Goal: Entertainment & Leisure: Browse casually

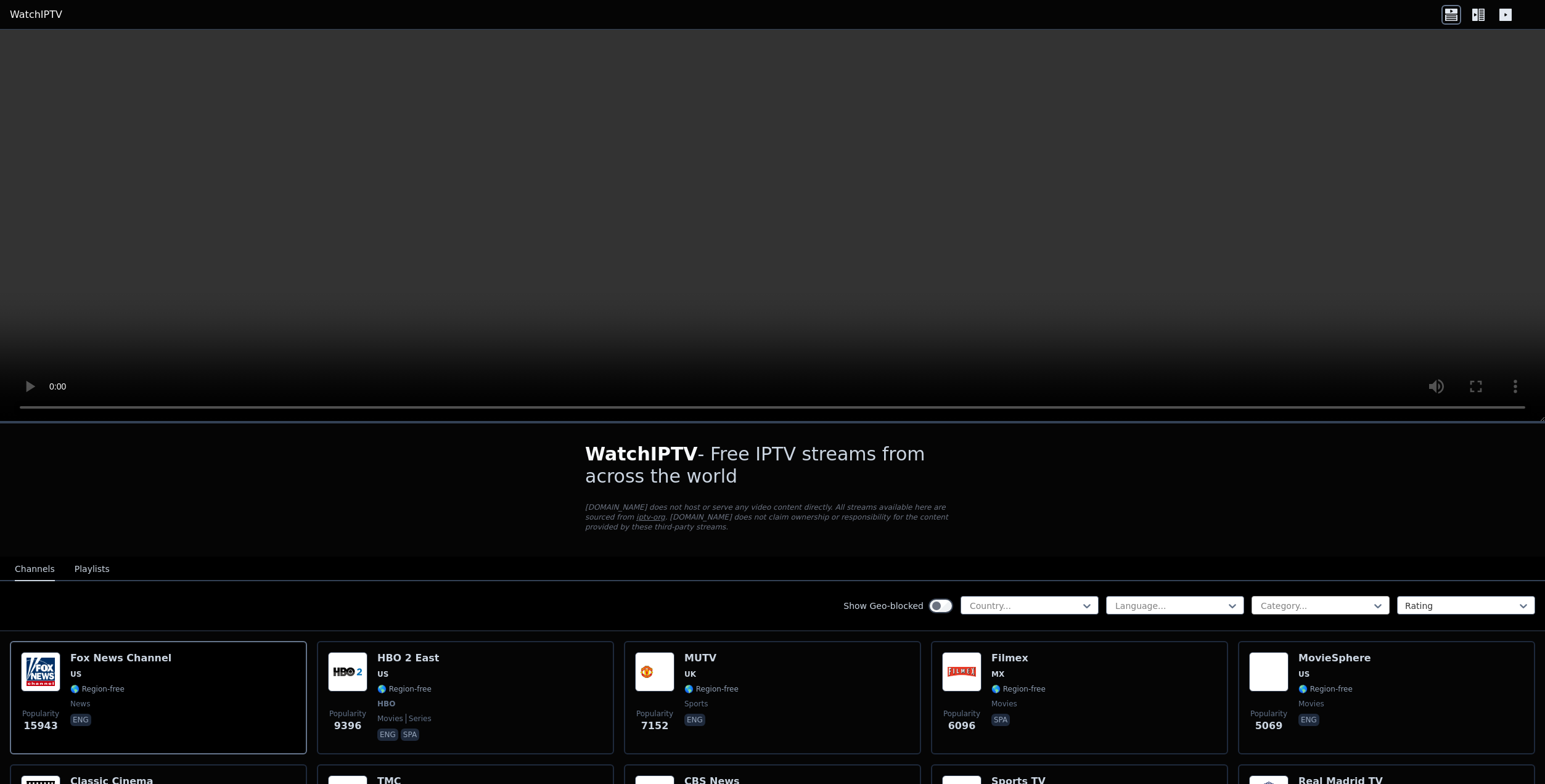
click at [1315, 601] on div at bounding box center [1315, 606] width 112 height 12
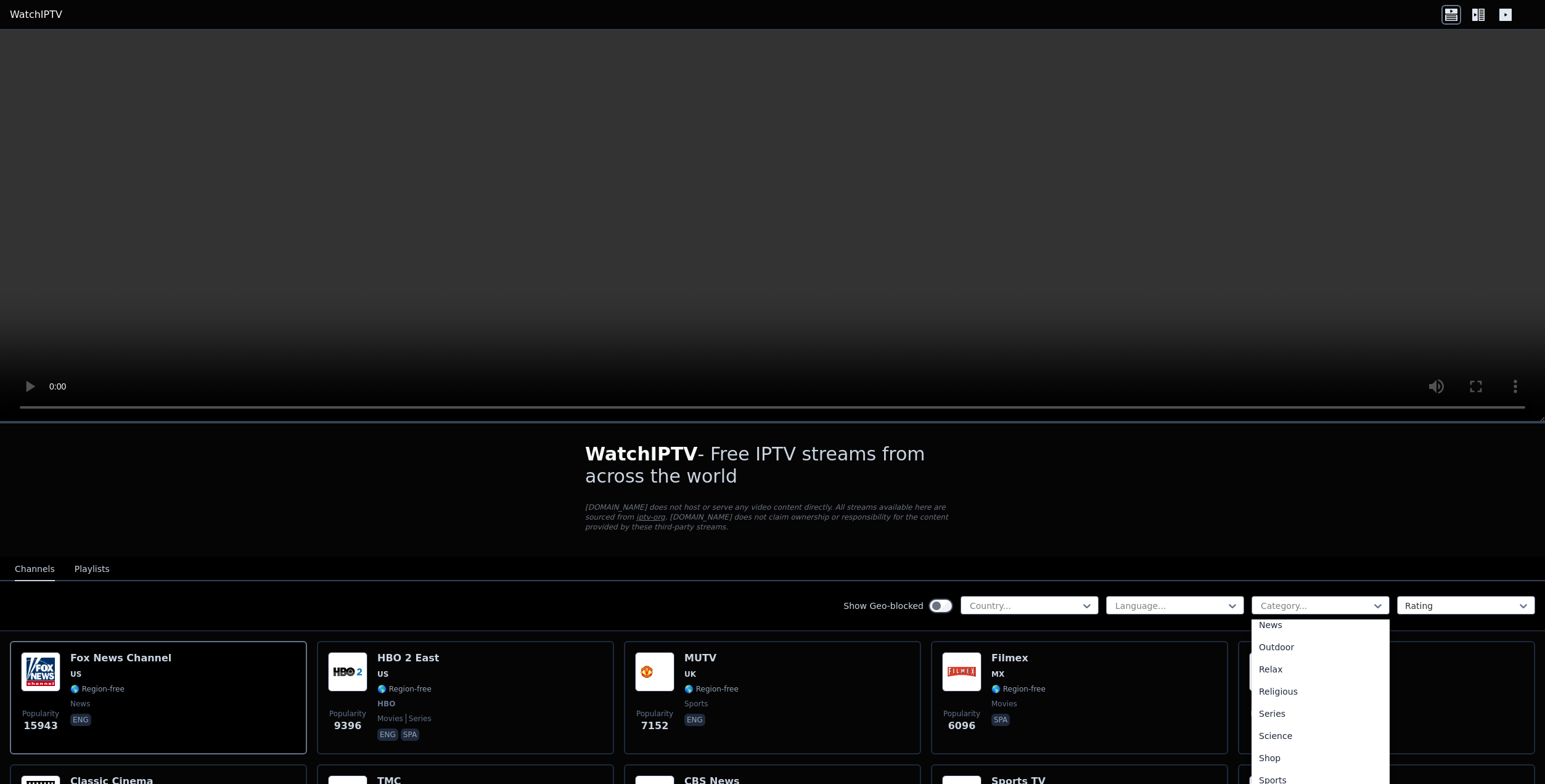
scroll to position [431, 0]
click at [1269, 723] on div "Sports" at bounding box center [1321, 734] width 138 height 22
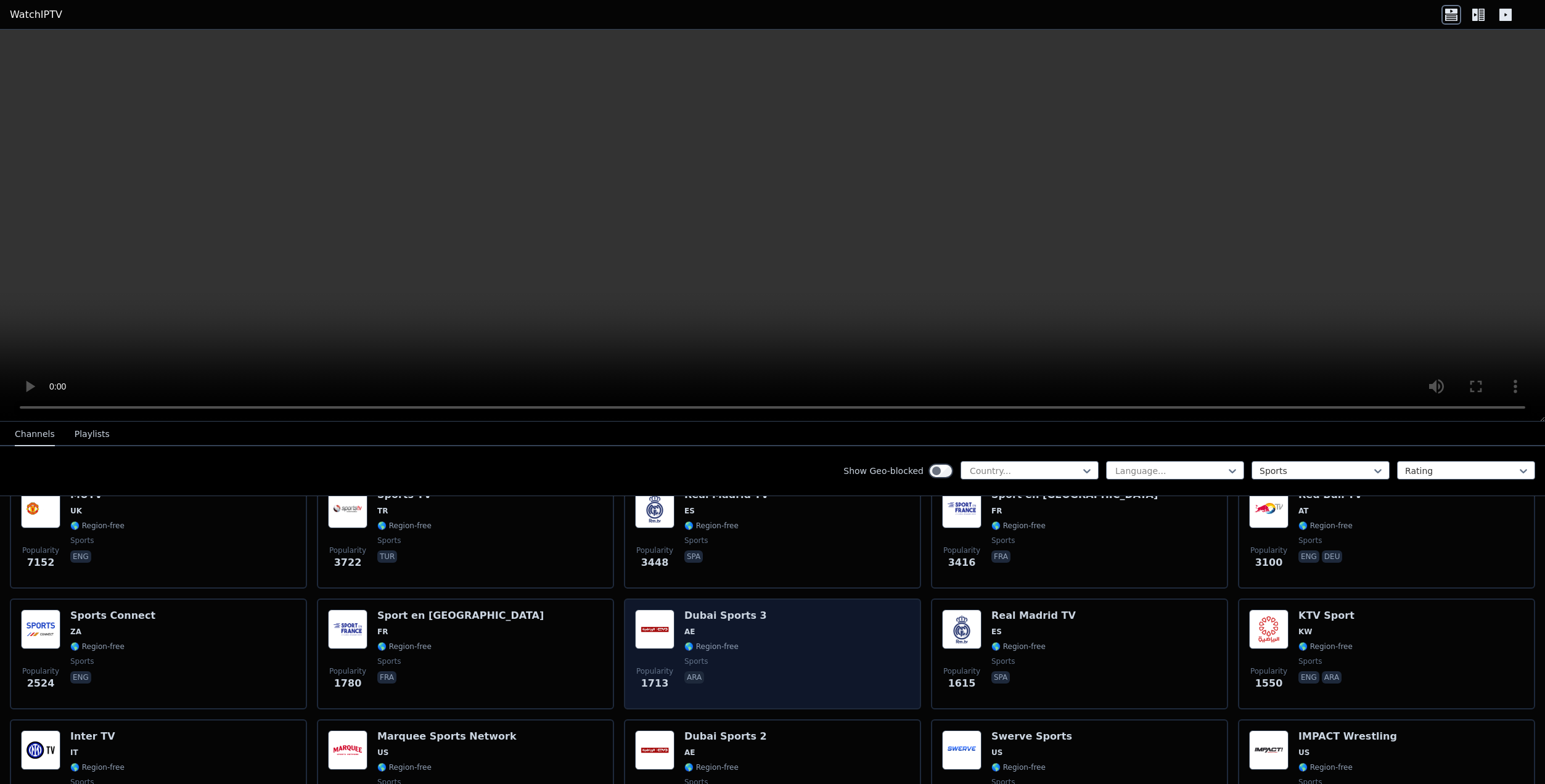
scroll to position [185, 0]
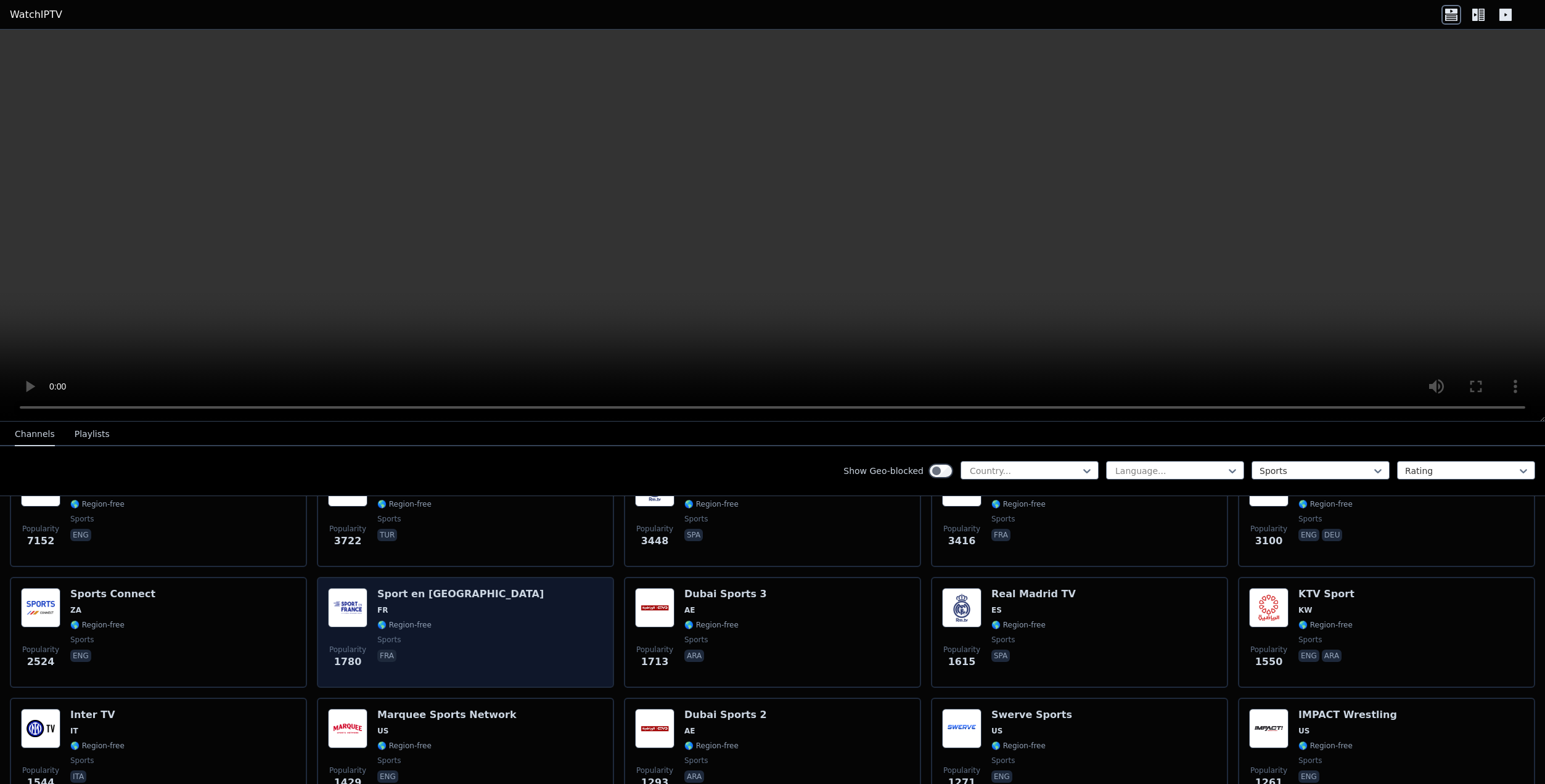
click at [513, 610] on div "Popularity 1780 Sport en [GEOGRAPHIC_DATA] FR 🌎 Region-free sports fra" at bounding box center [465, 632] width 275 height 89
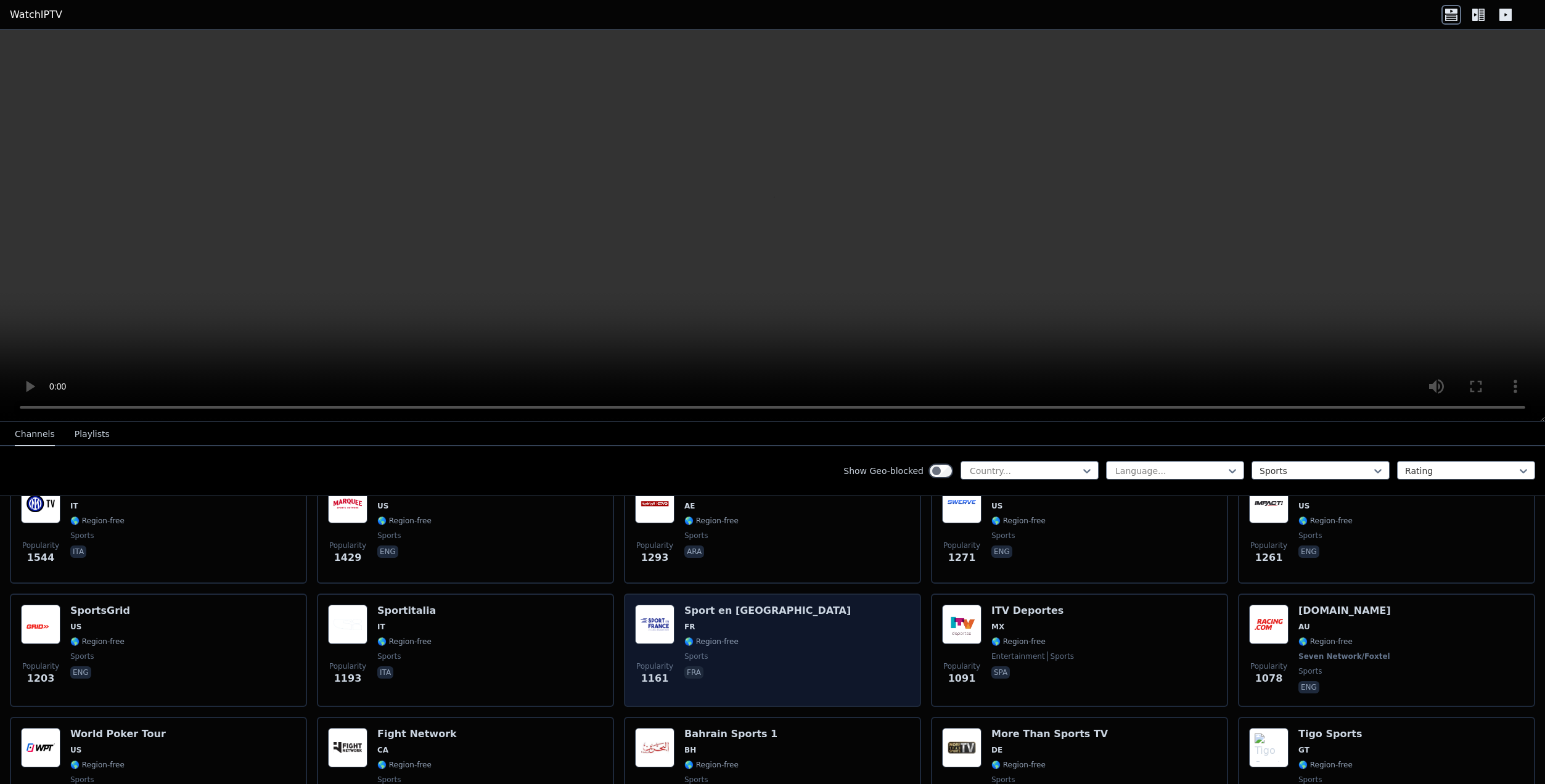
scroll to position [431, 0]
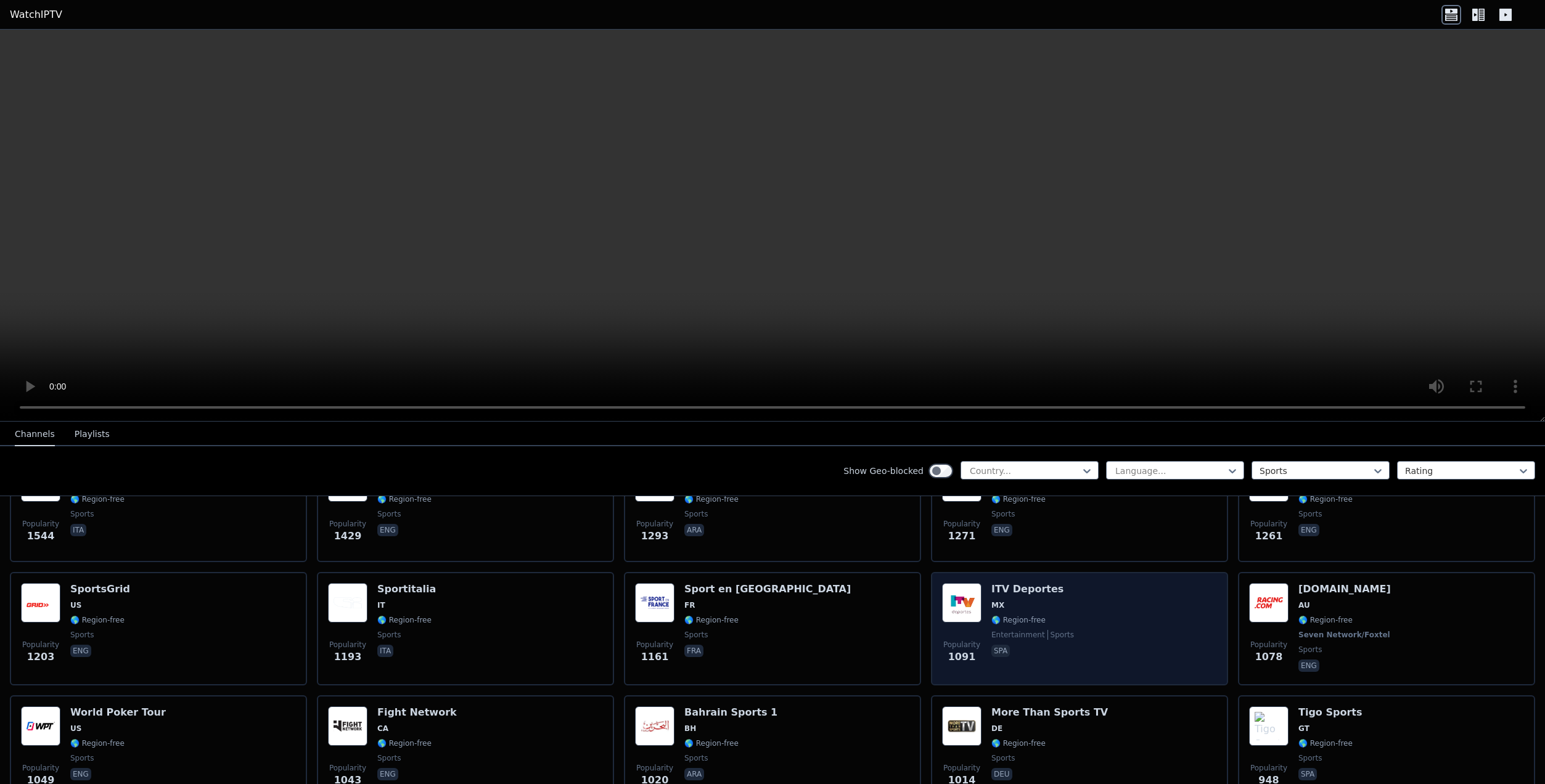
click at [1060, 587] on div "Popularity 1091 ITV Deportes MX 🌎 Region-free entertainment sports spa" at bounding box center [1080, 628] width 275 height 91
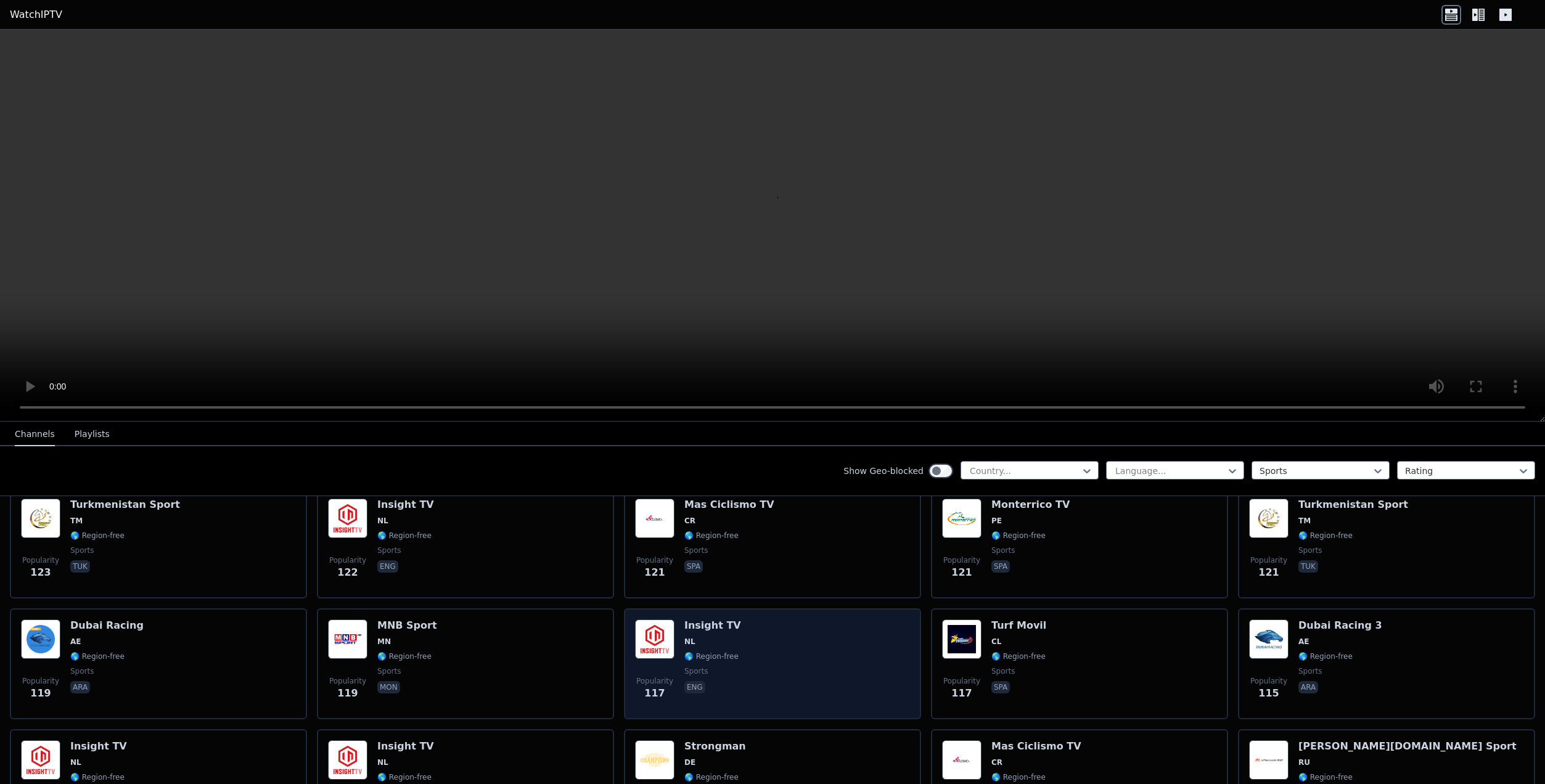
scroll to position [2327, 0]
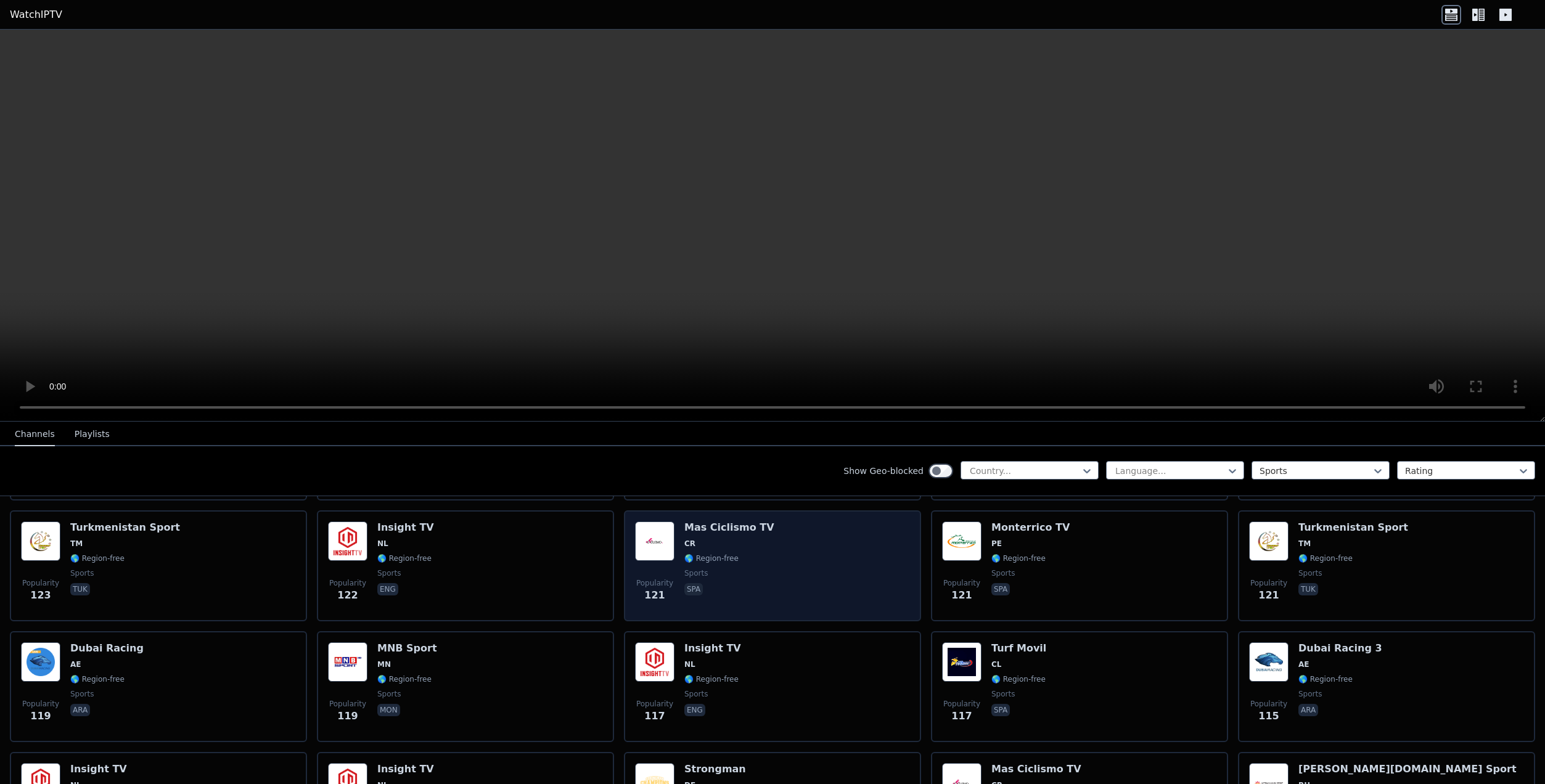
click at [801, 529] on div "Popularity 121 Mas Ciclismo TV CR 🌎 Region-free sports spa" at bounding box center [773, 566] width 275 height 89
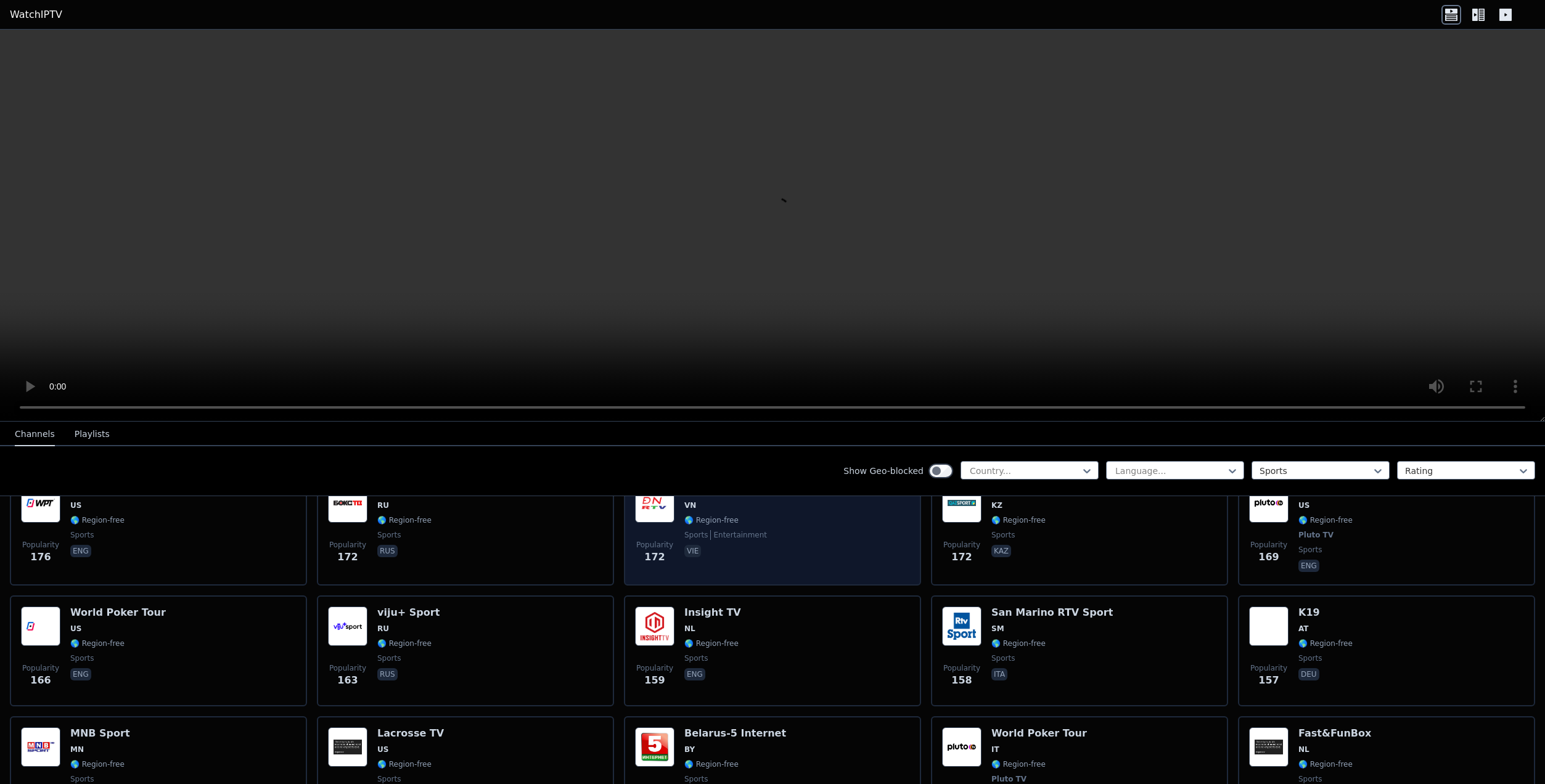
scroll to position [1835, 0]
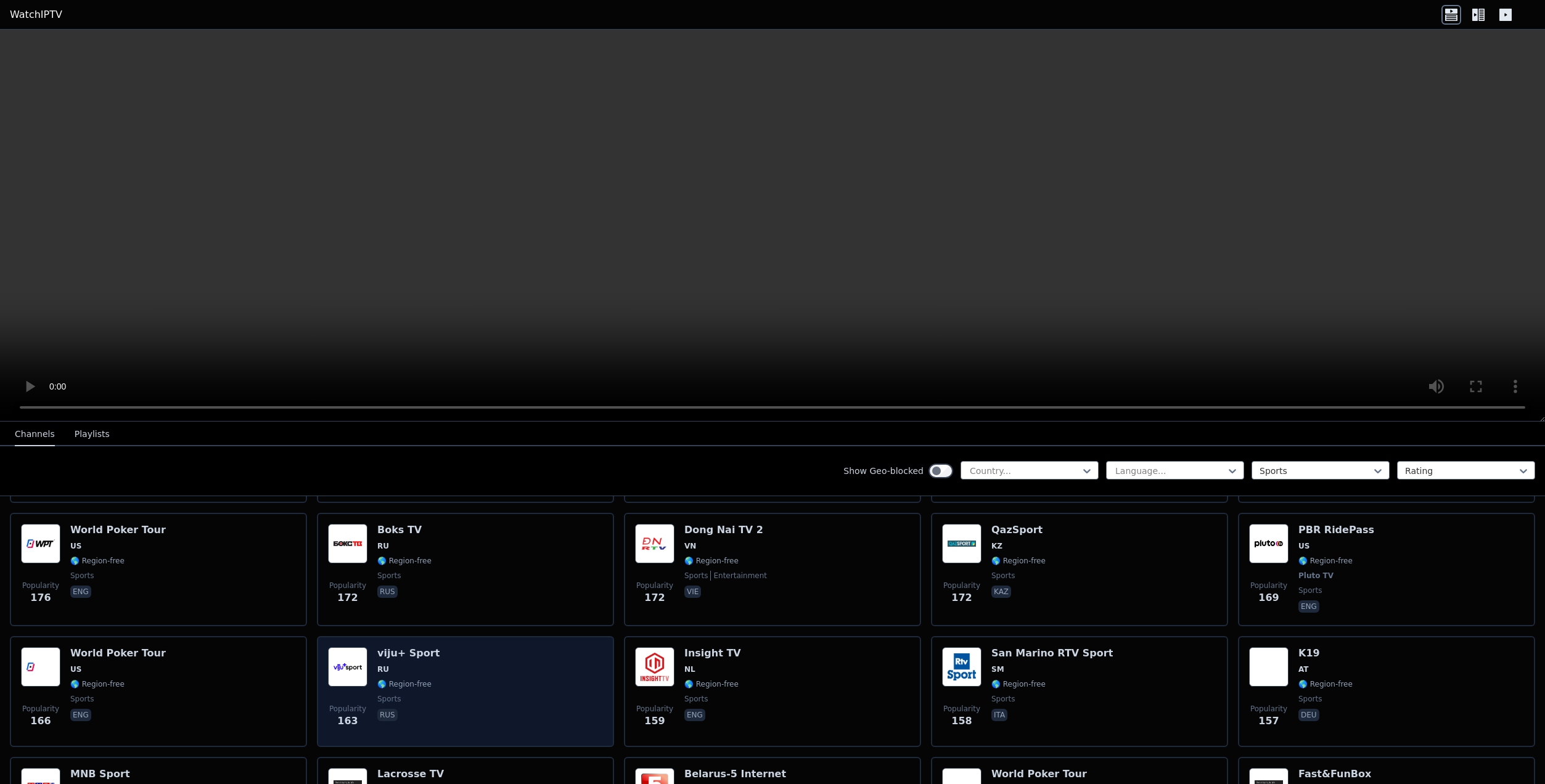
click at [401, 667] on div "viju+ Sport RU 🌎 Region-free sports rus" at bounding box center [408, 692] width 62 height 89
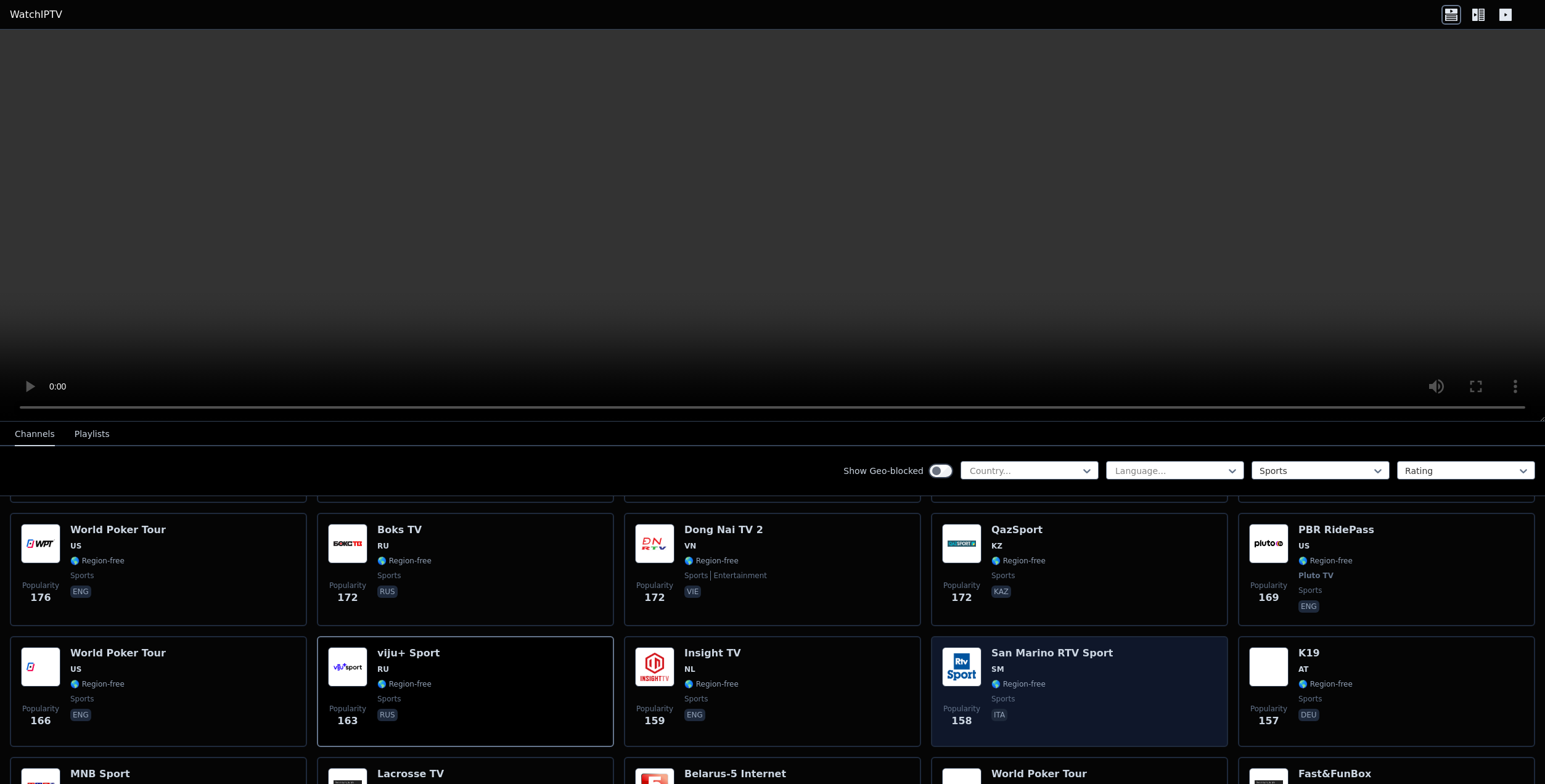
click at [1080, 664] on span "SM" at bounding box center [1052, 669] width 121 height 10
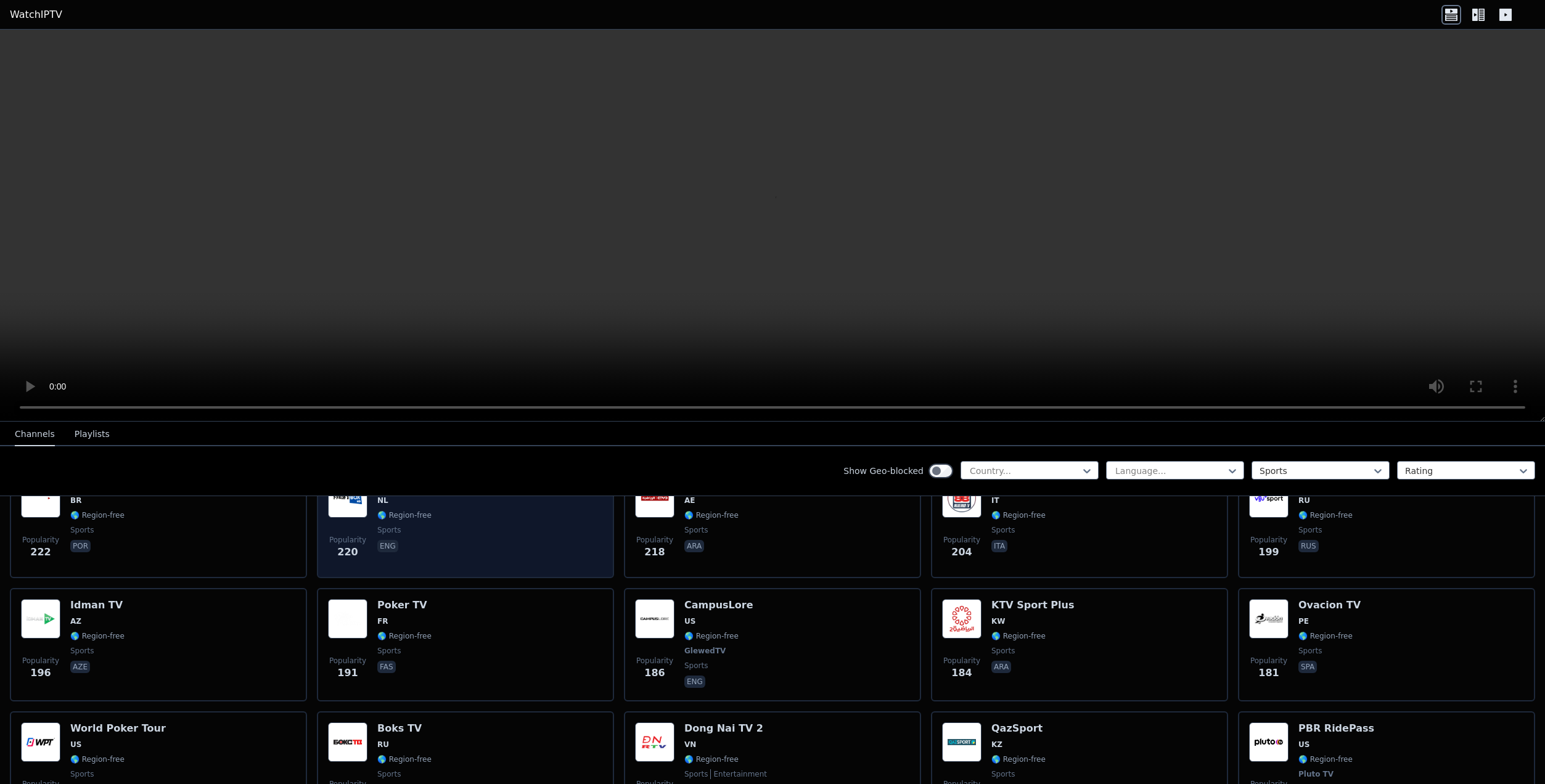
scroll to position [1526, 0]
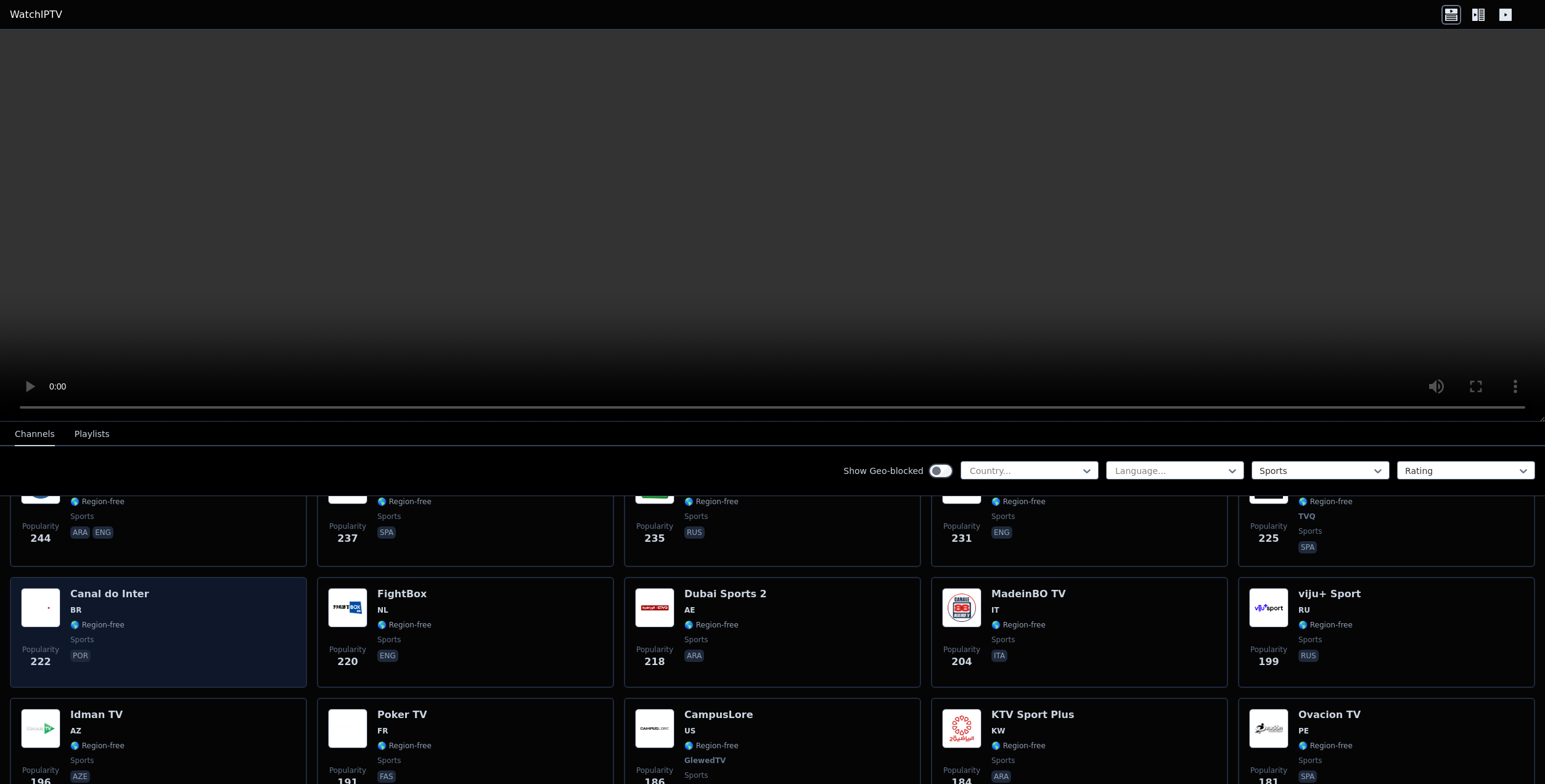
click at [217, 624] on div "Popularity 222 Canal do Inter BR 🌎 Region-free sports por" at bounding box center [159, 632] width 275 height 89
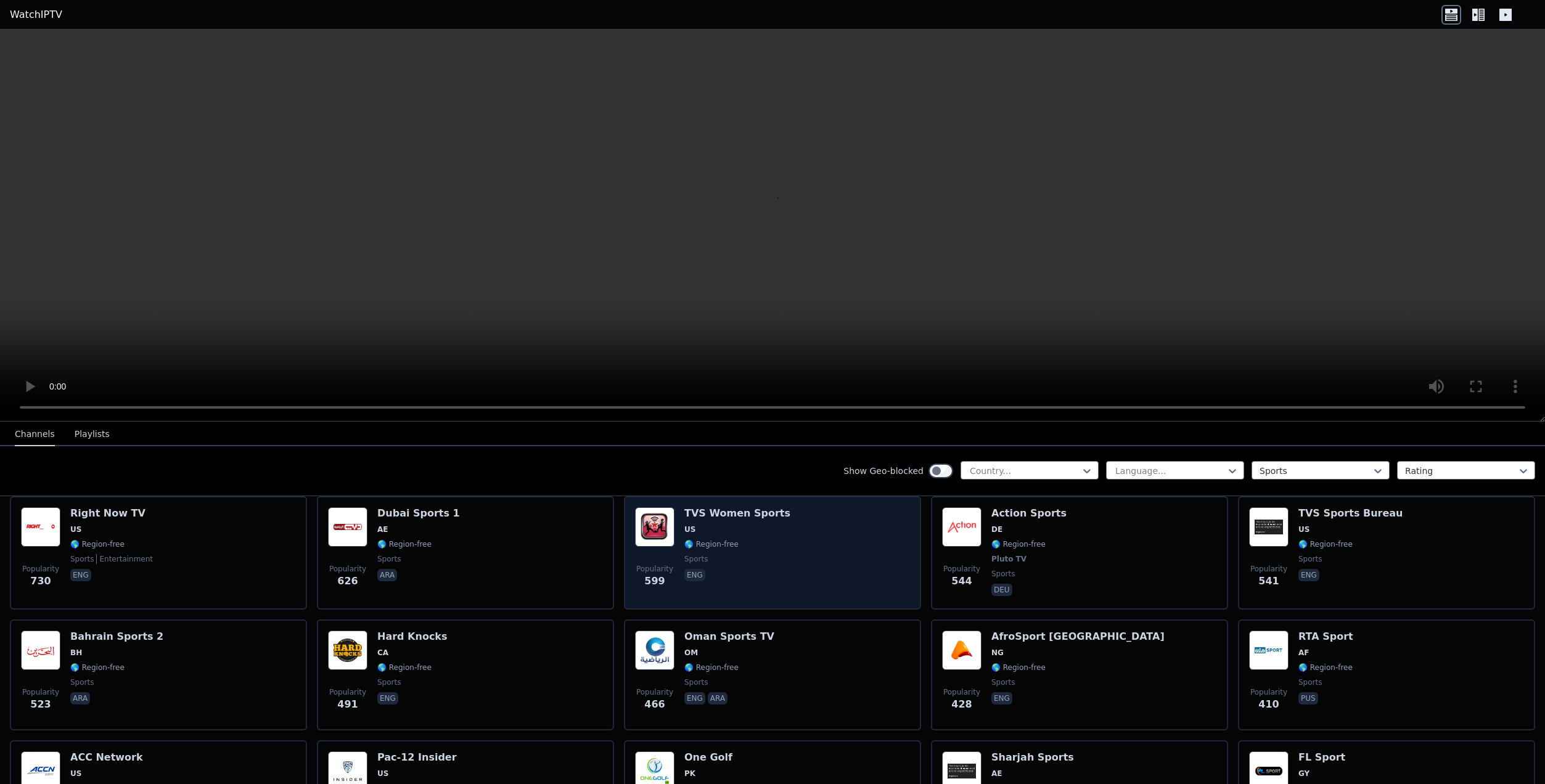
scroll to position [848, 0]
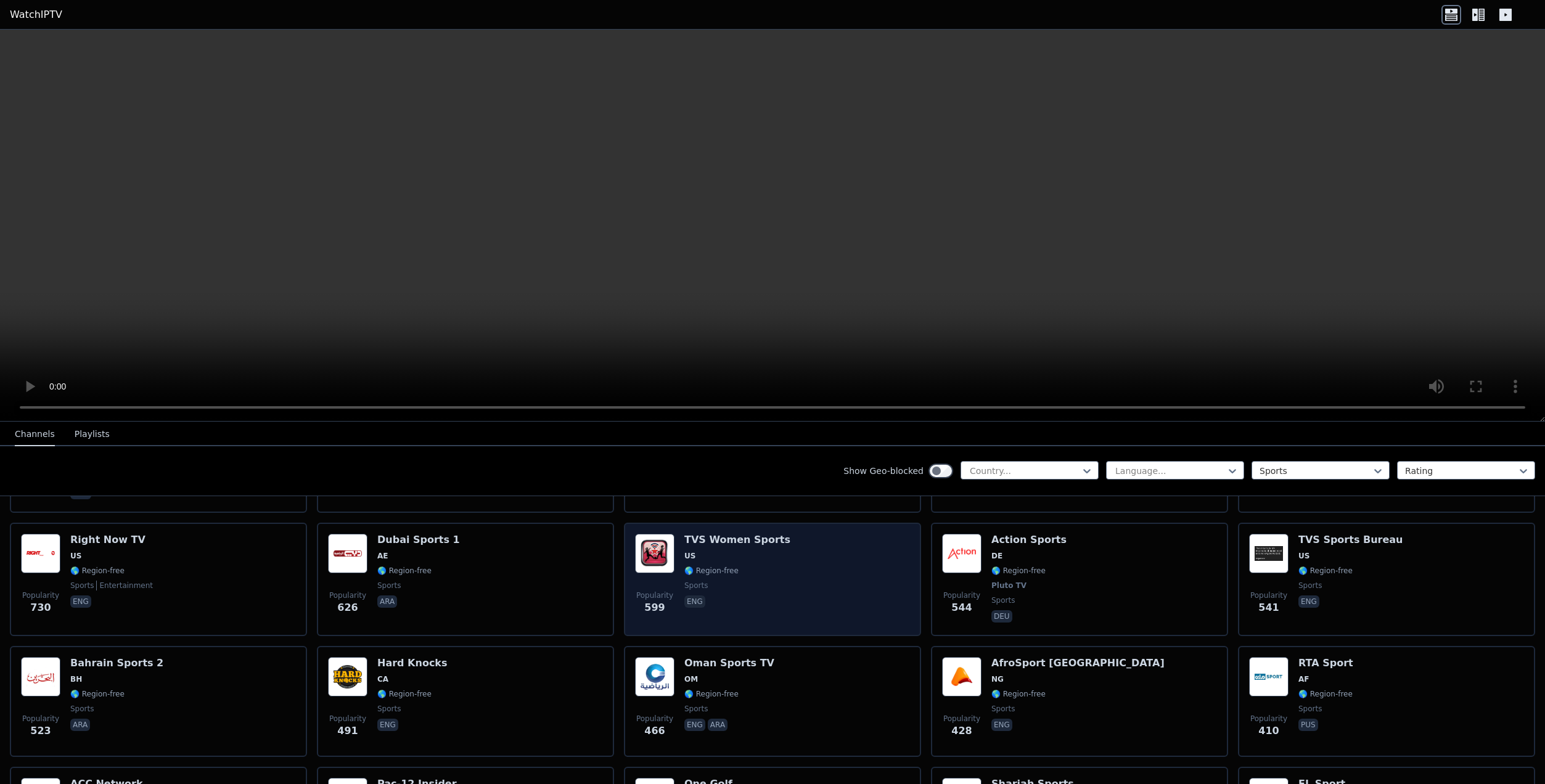
click at [807, 584] on div "Popularity 599 TVS Women Sports US 🌎 Region-free sports eng" at bounding box center [773, 579] width 275 height 91
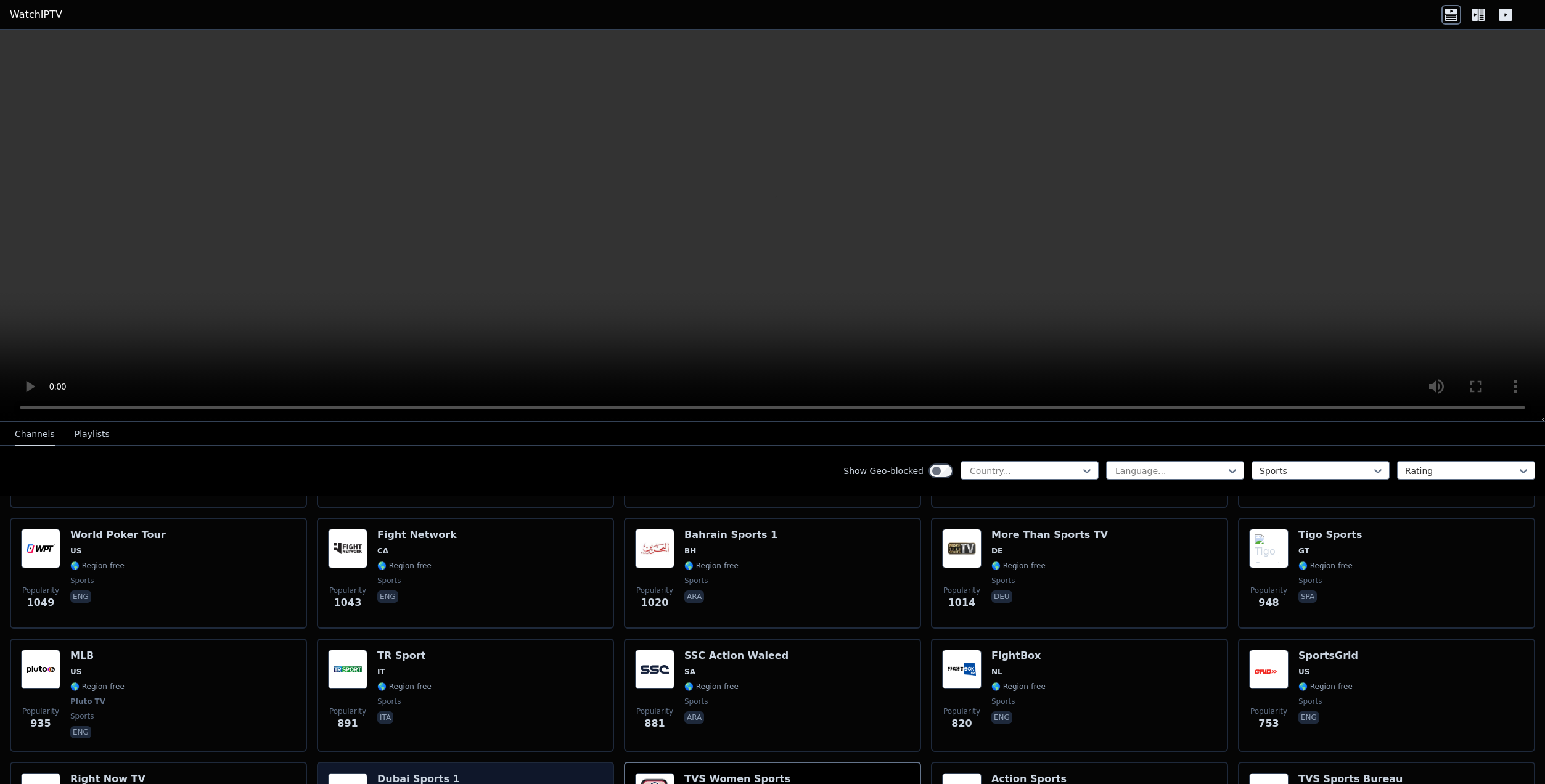
scroll to position [601, 0]
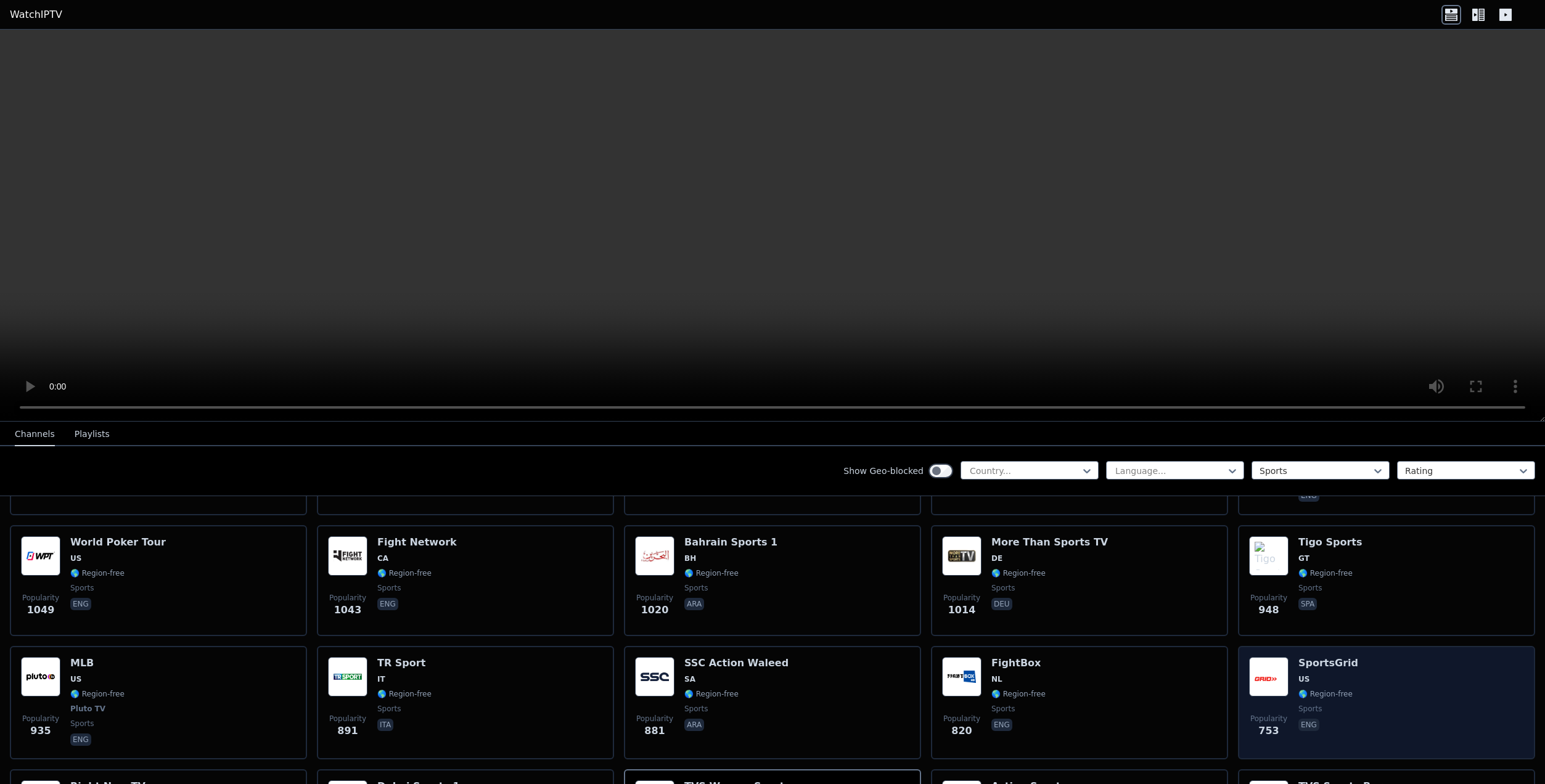
click at [1351, 659] on div "Popularity 753 SportsGrid US 🌎 Region-free sports eng" at bounding box center [1386, 702] width 275 height 91
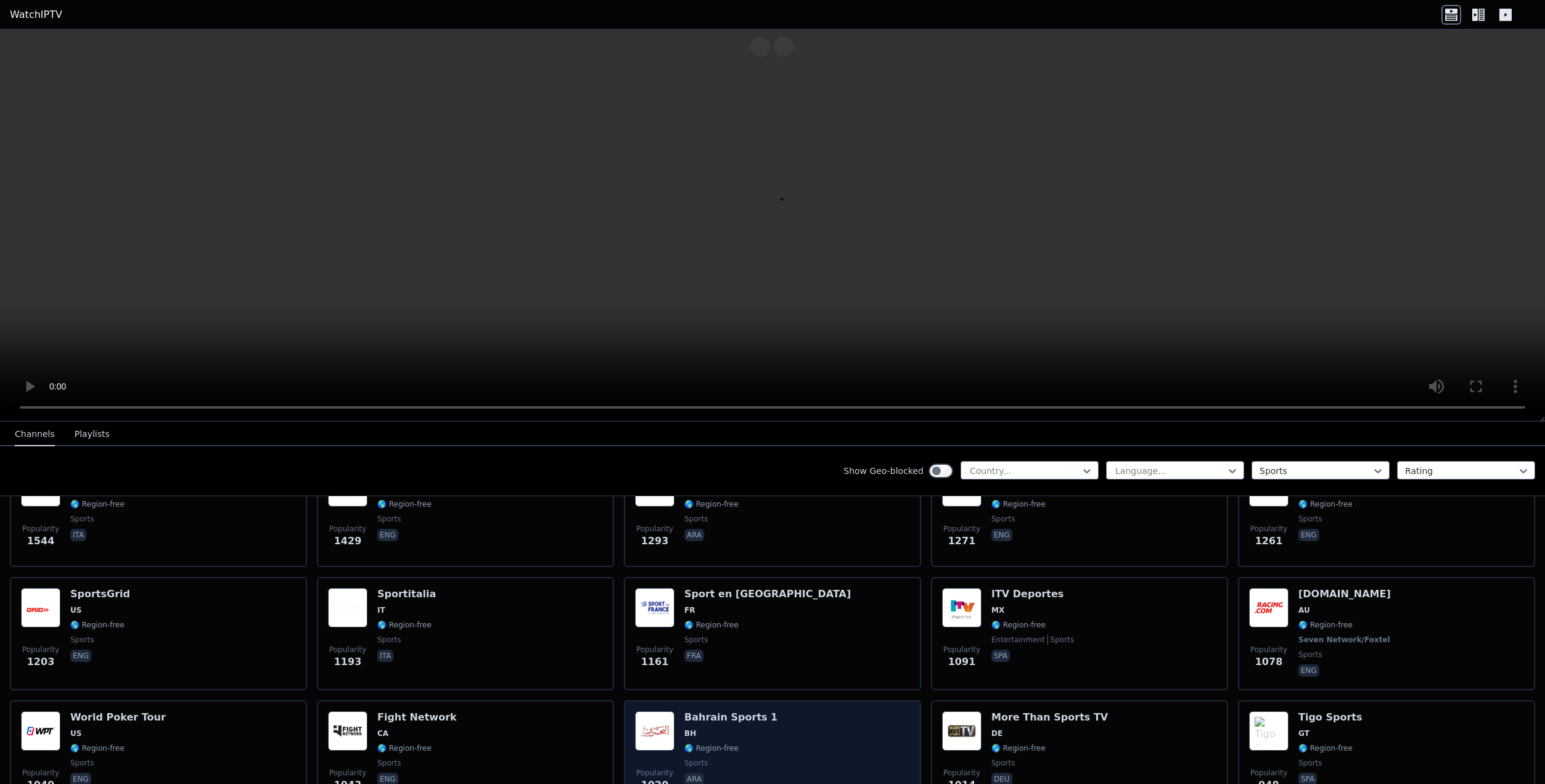
scroll to position [232, 0]
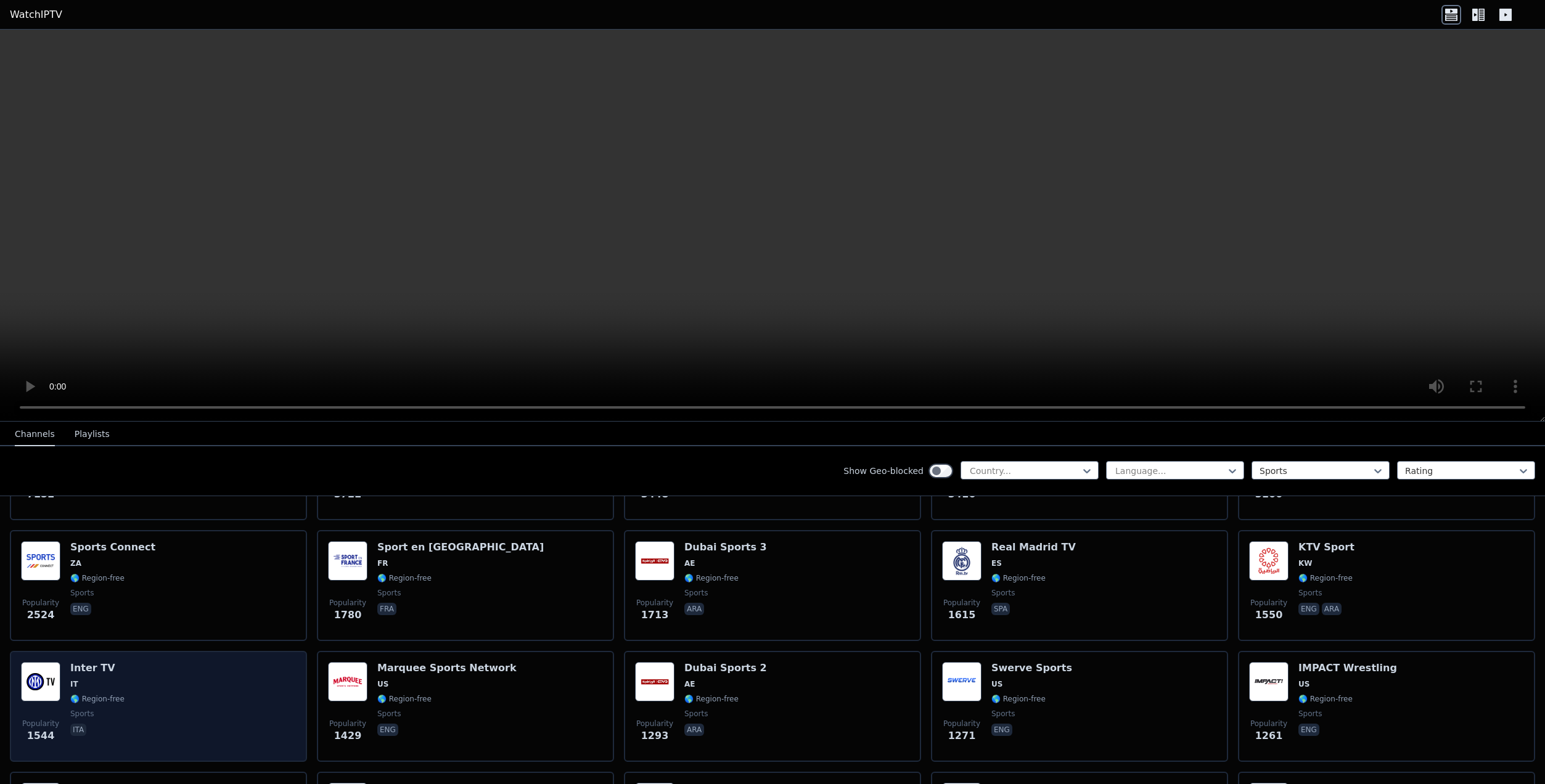
click at [178, 677] on div "Popularity 1544 Inter TV IT 🌎 Region-free sports ita" at bounding box center [159, 706] width 275 height 89
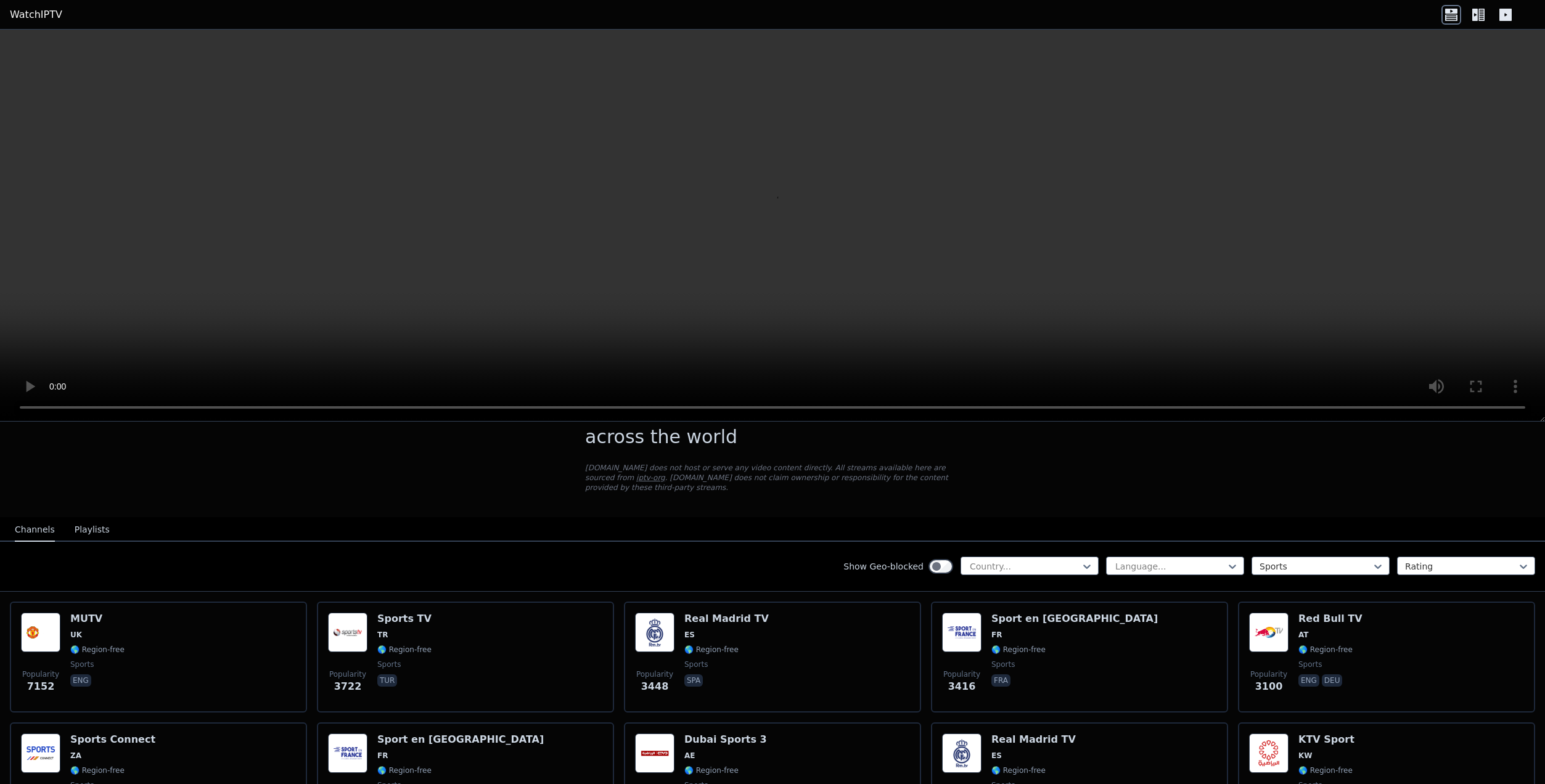
scroll to position [0, 0]
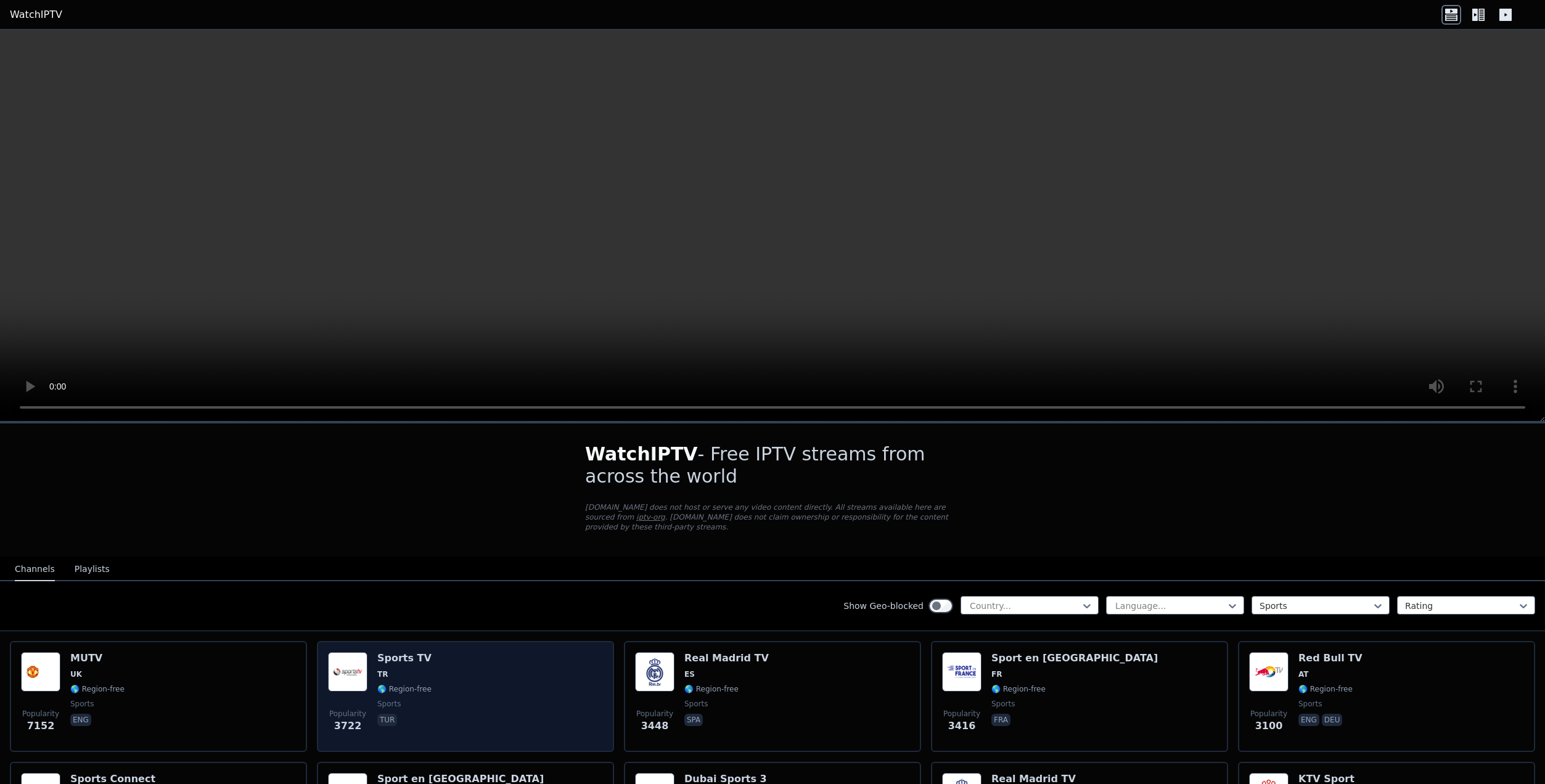
click at [473, 663] on div "Popularity 3722 Sports TV TR 🌎 Region-free sports tur" at bounding box center [465, 697] width 275 height 89
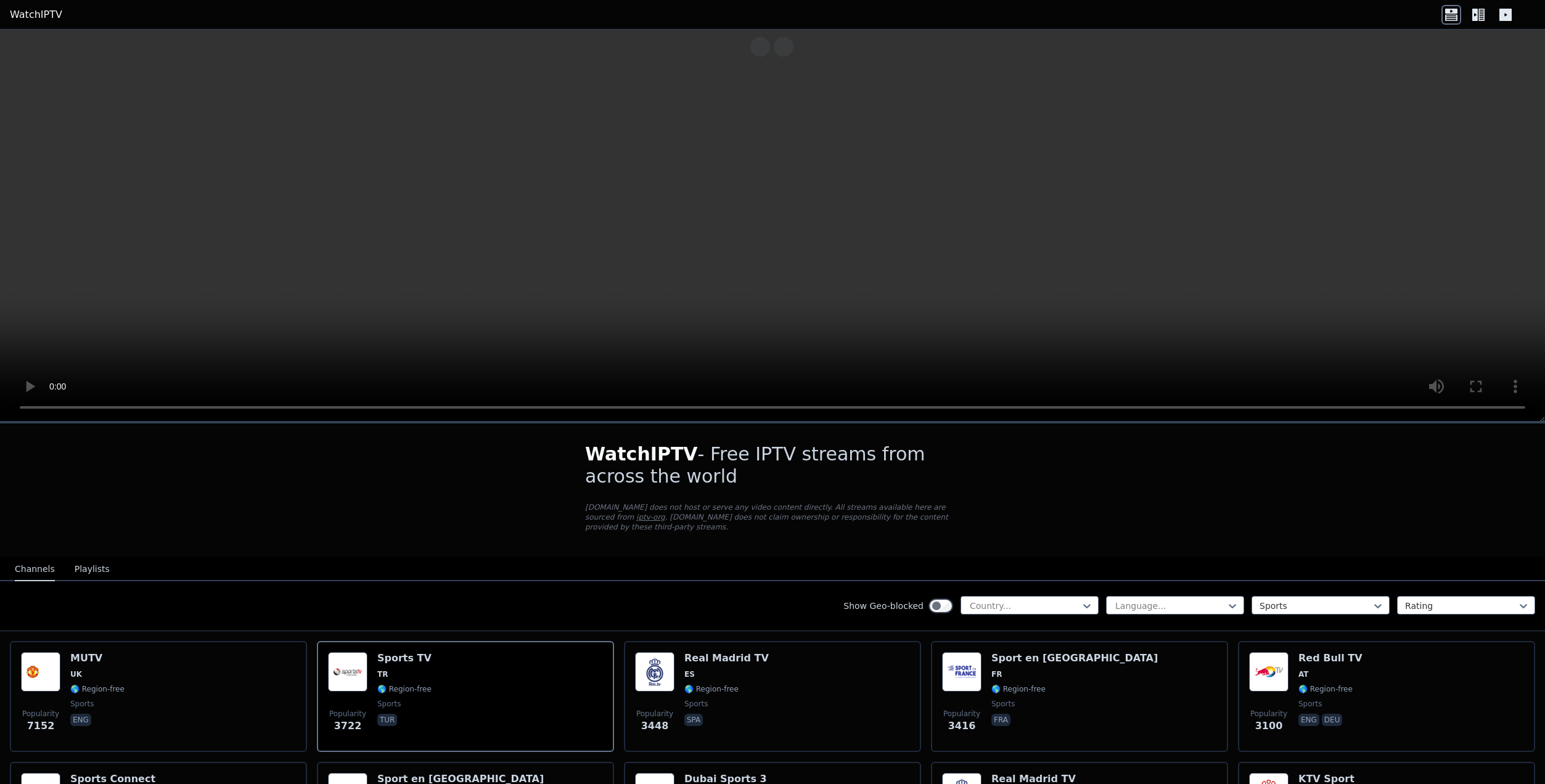
click at [83, 561] on button "Playlists" at bounding box center [92, 569] width 35 height 23
